Goal: Task Accomplishment & Management: Manage account settings

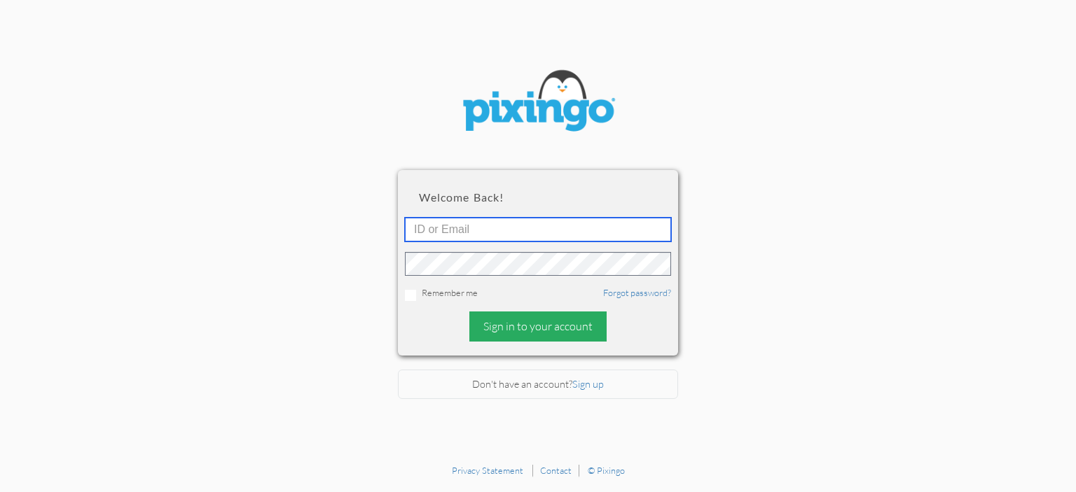
type input "[EMAIL_ADDRESS][DOMAIN_NAME]"
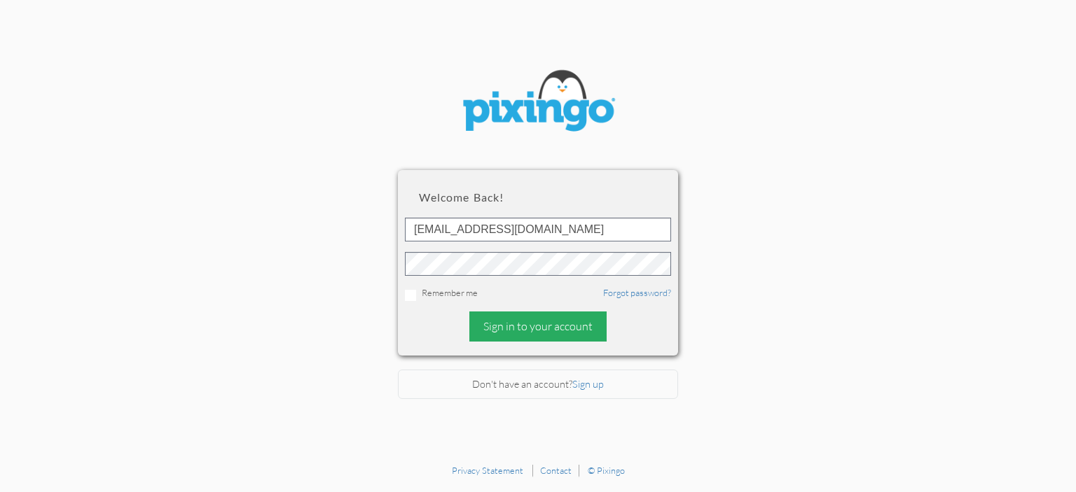
click at [487, 331] on div "Sign in to your account" at bounding box center [537, 327] width 137 height 30
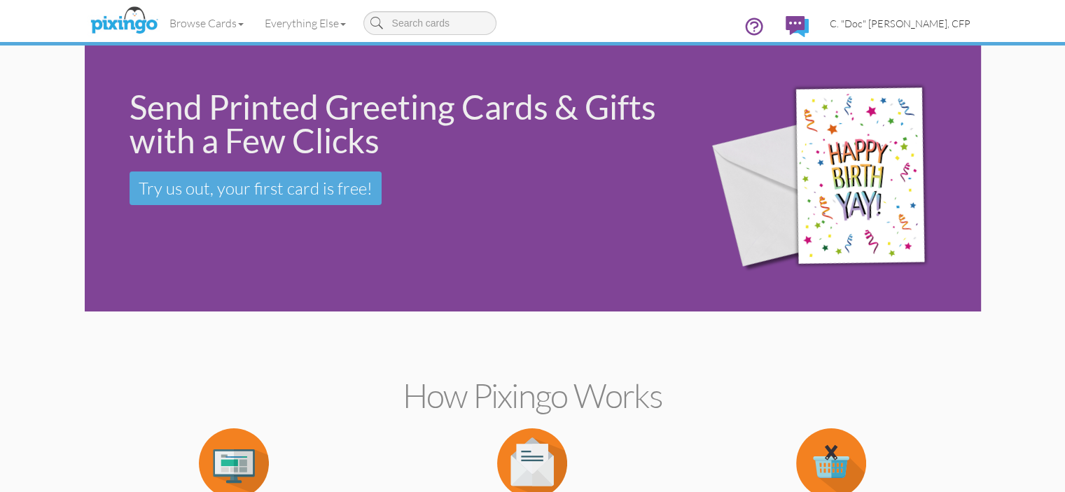
click at [971, 20] on span "C. "Doc" [PERSON_NAME], CFP" at bounding box center [900, 24] width 141 height 12
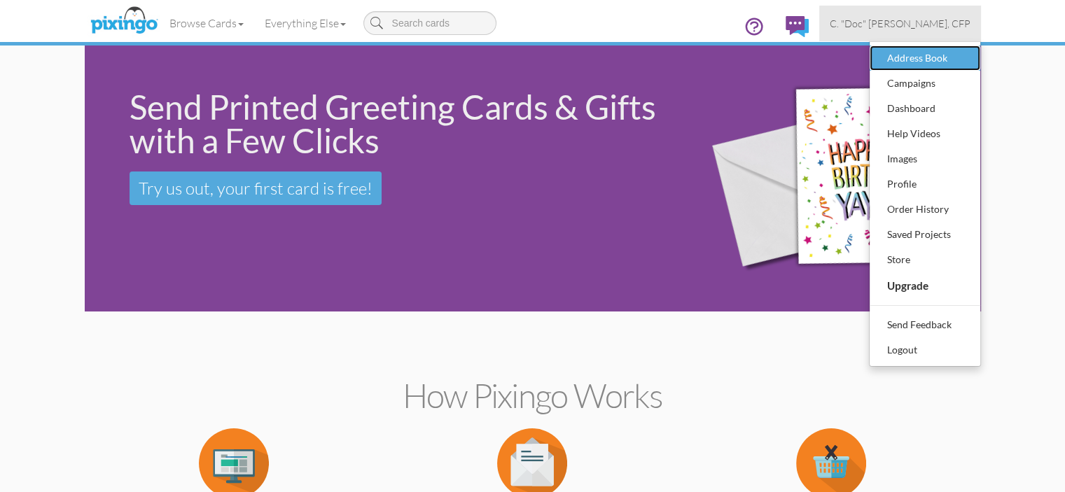
click at [967, 61] on div "Address Book" at bounding box center [925, 58] width 83 height 21
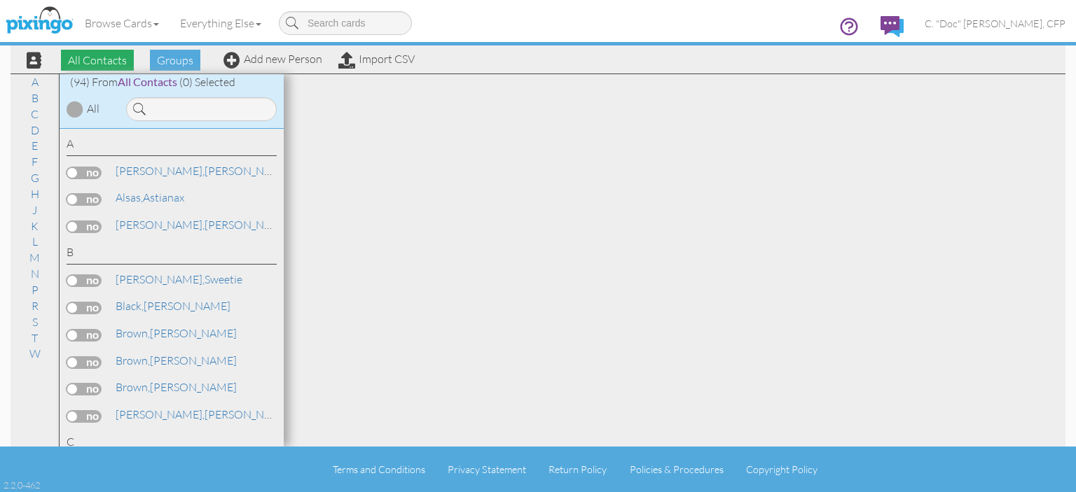
click at [124, 61] on span "All Contacts" at bounding box center [97, 60] width 73 height 21
click at [174, 60] on span "Groups" at bounding box center [175, 60] width 50 height 21
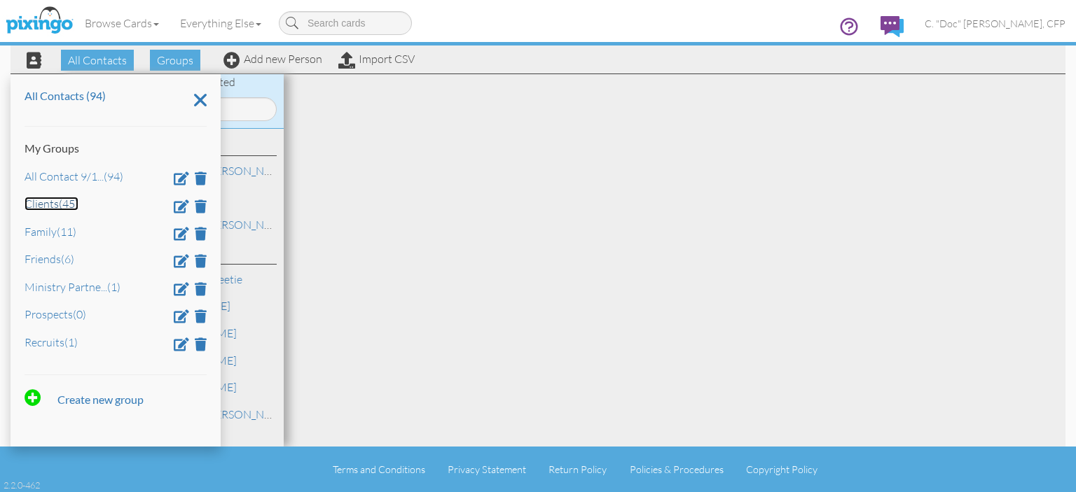
click at [48, 208] on link "Clients (45)" at bounding box center [52, 204] width 54 height 14
